Goal: Navigation & Orientation: Find specific page/section

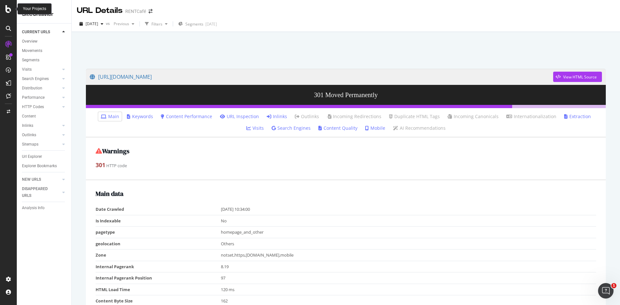
click at [8, 9] on icon at bounding box center [8, 9] width 6 height 8
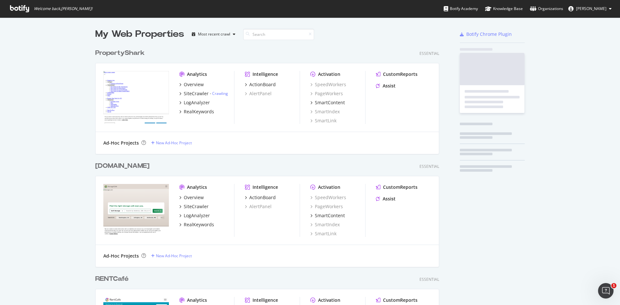
scroll to position [300, 610]
